Goal: Task Accomplishment & Management: Use online tool/utility

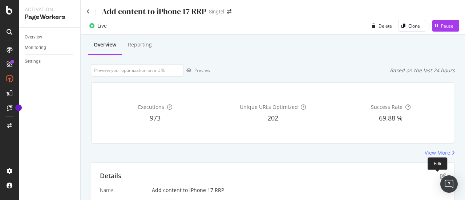
drag, startPoint x: 430, startPoint y: 171, endPoint x: 434, endPoint y: 172, distance: 4.8
click at [440, 173] on icon "pen-to-square" at bounding box center [443, 176] width 6 height 6
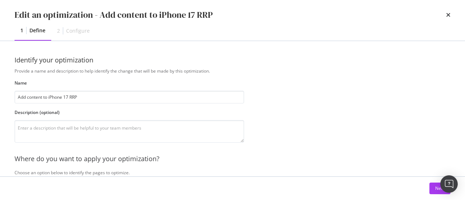
drag, startPoint x: 428, startPoint y: 192, endPoint x: 425, endPoint y: 191, distance: 3.8
click at [427, 189] on div "Next" at bounding box center [233, 189] width 436 height 12
click at [438, 190] on div "Next" at bounding box center [439, 188] width 9 height 6
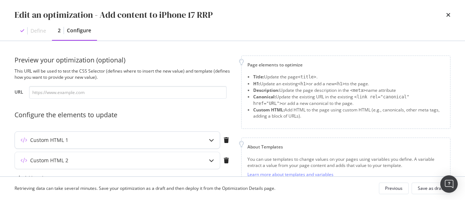
click at [128, 133] on div "Custom HTML 1" at bounding box center [117, 140] width 205 height 17
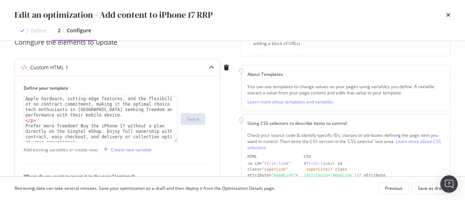
scroll to position [436, 0]
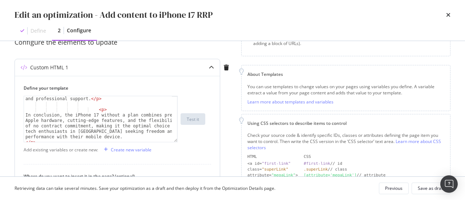
click at [96, 111] on div "Buying the iPhone 17 outright grants full ownership without contract restrictio…" at bounding box center [98, 119] width 149 height 101
click at [6, 114] on div "Preview your optimization (optional) This URL will be used to test the CSS Sele…" at bounding box center [232, 109] width 465 height 136
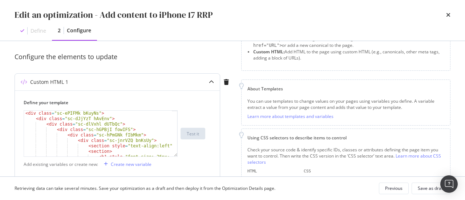
scroll to position [73, 0]
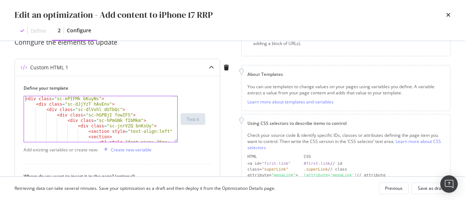
type textarea "<div class="sc-ePIFMk bKuyNs">"
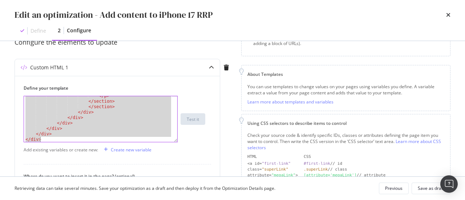
scroll to position [957, 0]
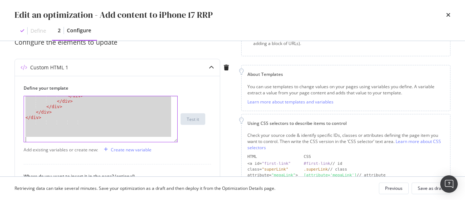
drag, startPoint x: 24, startPoint y: 98, endPoint x: 193, endPoint y: 212, distance: 203.7
click at [193, 200] on html "Activation PageWorkers Overview Monitoring Settings Add content to iPhone 17 RR…" at bounding box center [232, 100] width 465 height 200
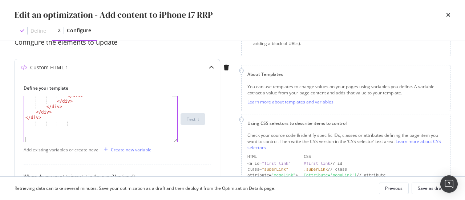
scroll to position [145, 0]
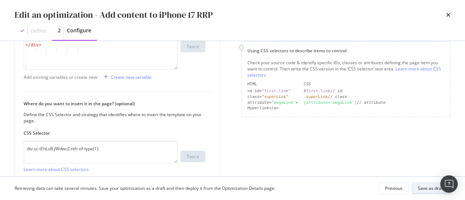
click at [437, 188] on div "Save as draft" at bounding box center [431, 188] width 27 height 6
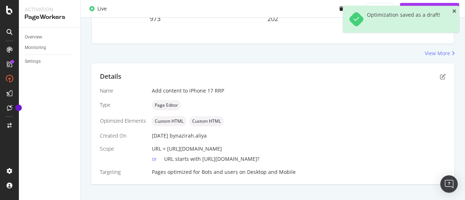
click at [454, 12] on icon "close toast" at bounding box center [455, 11] width 4 height 5
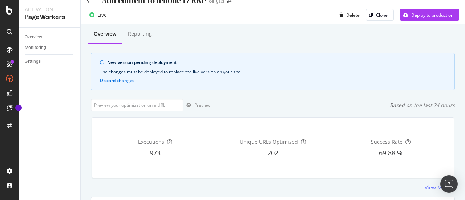
scroll to position [0, 0]
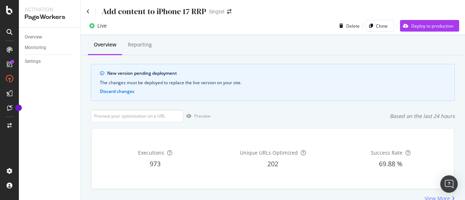
drag, startPoint x: 90, startPoint y: 12, endPoint x: 261, endPoint y: 9, distance: 171.2
click at [261, 9] on div "Add content to iPhone 17 RRP Singtel" at bounding box center [273, 8] width 385 height 17
click at [89, 10] on icon at bounding box center [88, 11] width 3 height 5
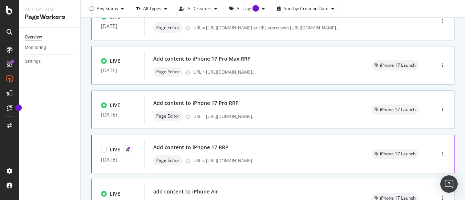
scroll to position [145, 0]
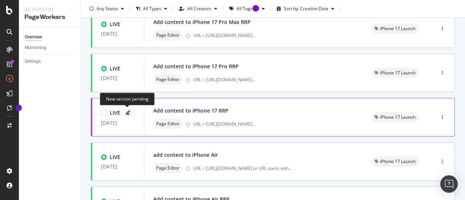
click at [129, 112] on icon at bounding box center [129, 112] width 2 height 2
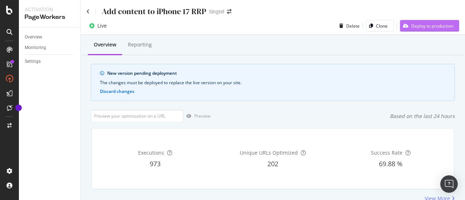
click at [425, 27] on div "Deploy to production" at bounding box center [432, 26] width 42 height 6
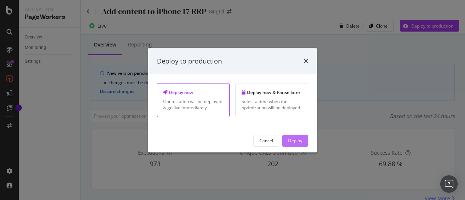
click at [292, 140] on div "Deploy" at bounding box center [295, 141] width 14 height 6
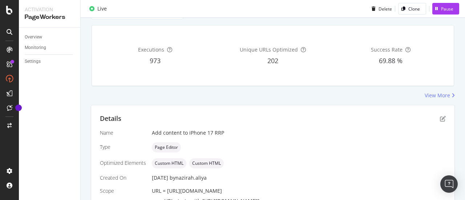
scroll to position [109, 0]
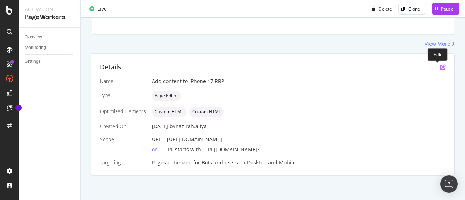
click at [440, 68] on icon "pen-to-square" at bounding box center [443, 67] width 6 height 6
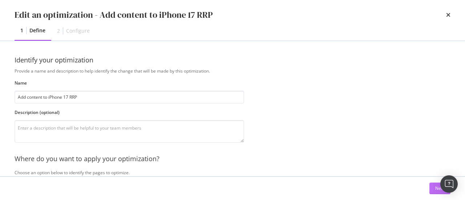
click at [440, 192] on div "Next" at bounding box center [439, 188] width 9 height 11
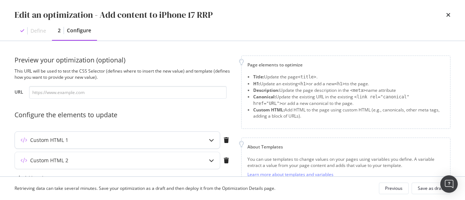
click at [161, 139] on div "Custom HTML 1" at bounding box center [103, 140] width 176 height 7
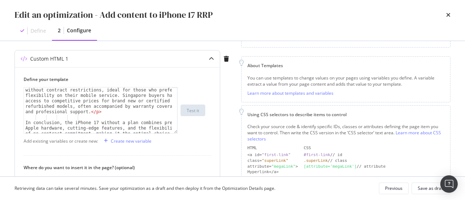
scroll to position [436, 0]
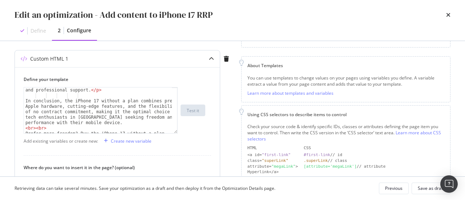
click at [79, 95] on div "Buying the iPhone 17 outright grants full ownership without contract restrictio…" at bounding box center [98, 110] width 149 height 101
